Goal: Navigation & Orientation: Understand site structure

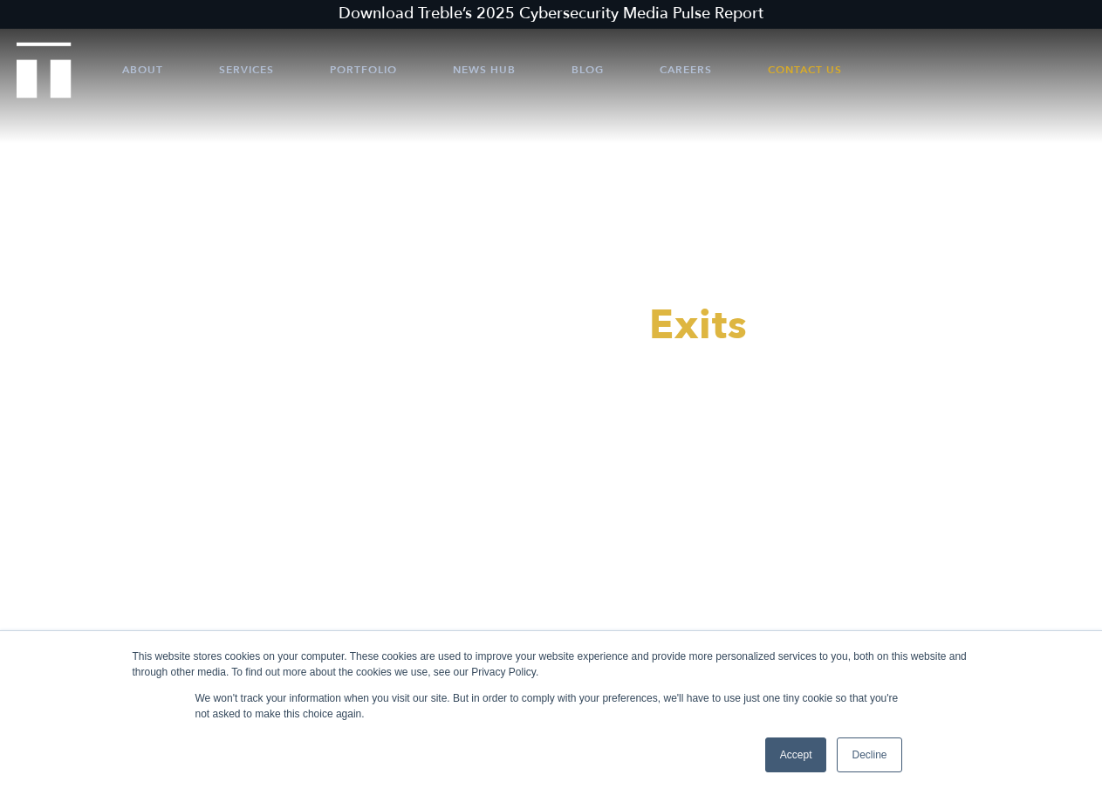
scroll to position [12, 0]
click at [386, 72] on link "Portfolio" at bounding box center [363, 70] width 67 height 52
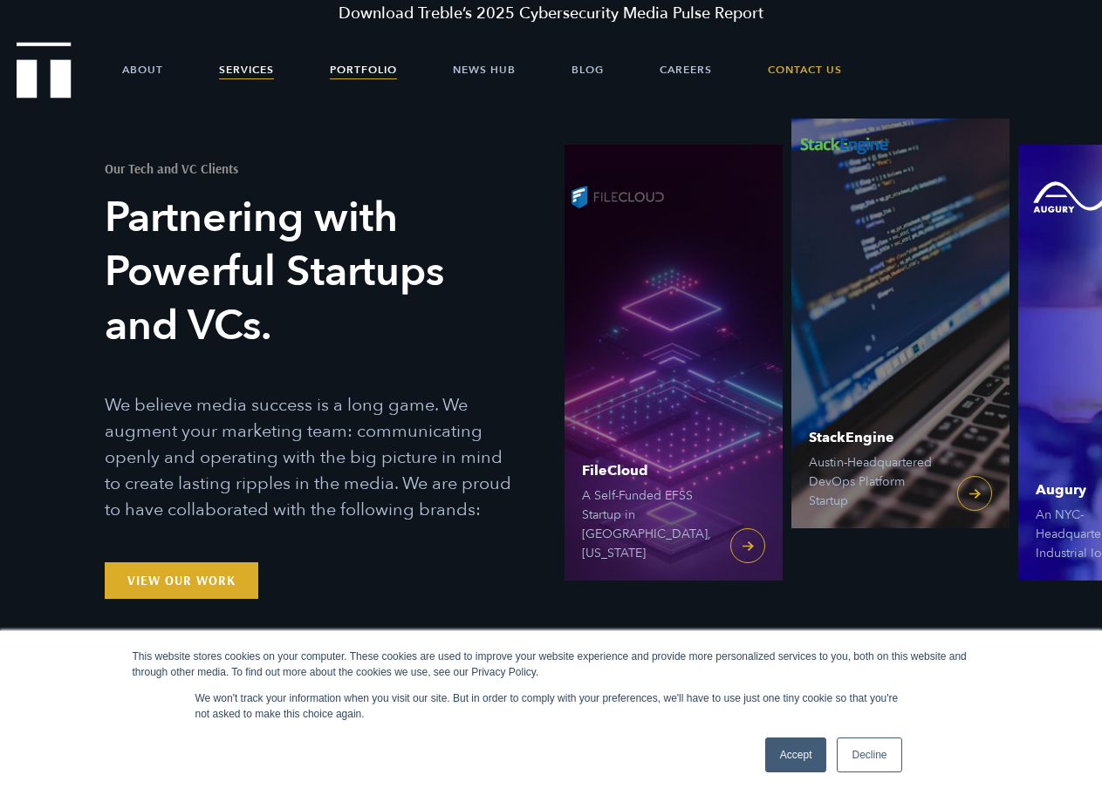
click at [231, 73] on link "Services" at bounding box center [246, 70] width 55 height 52
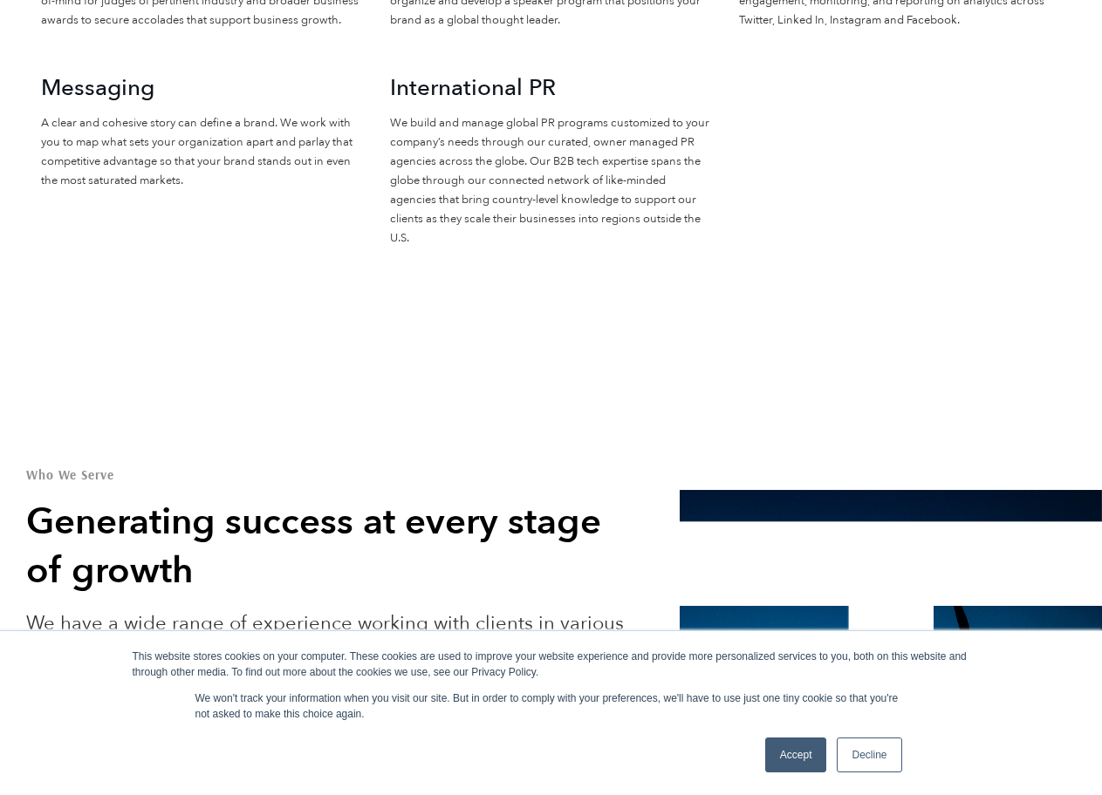
scroll to position [2286, 0]
